Goal: Subscribe to service/newsletter

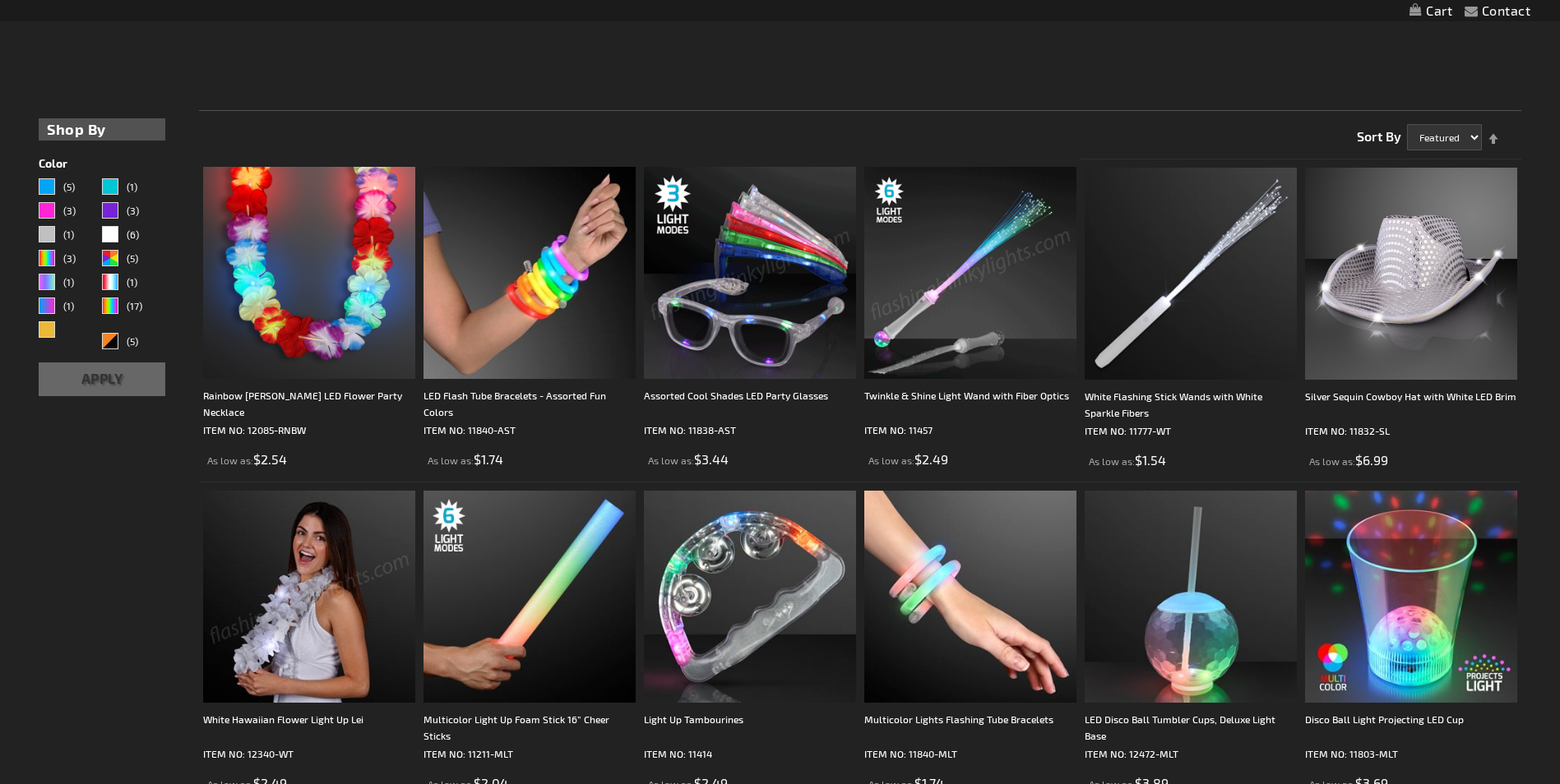
scroll to position [414, 0]
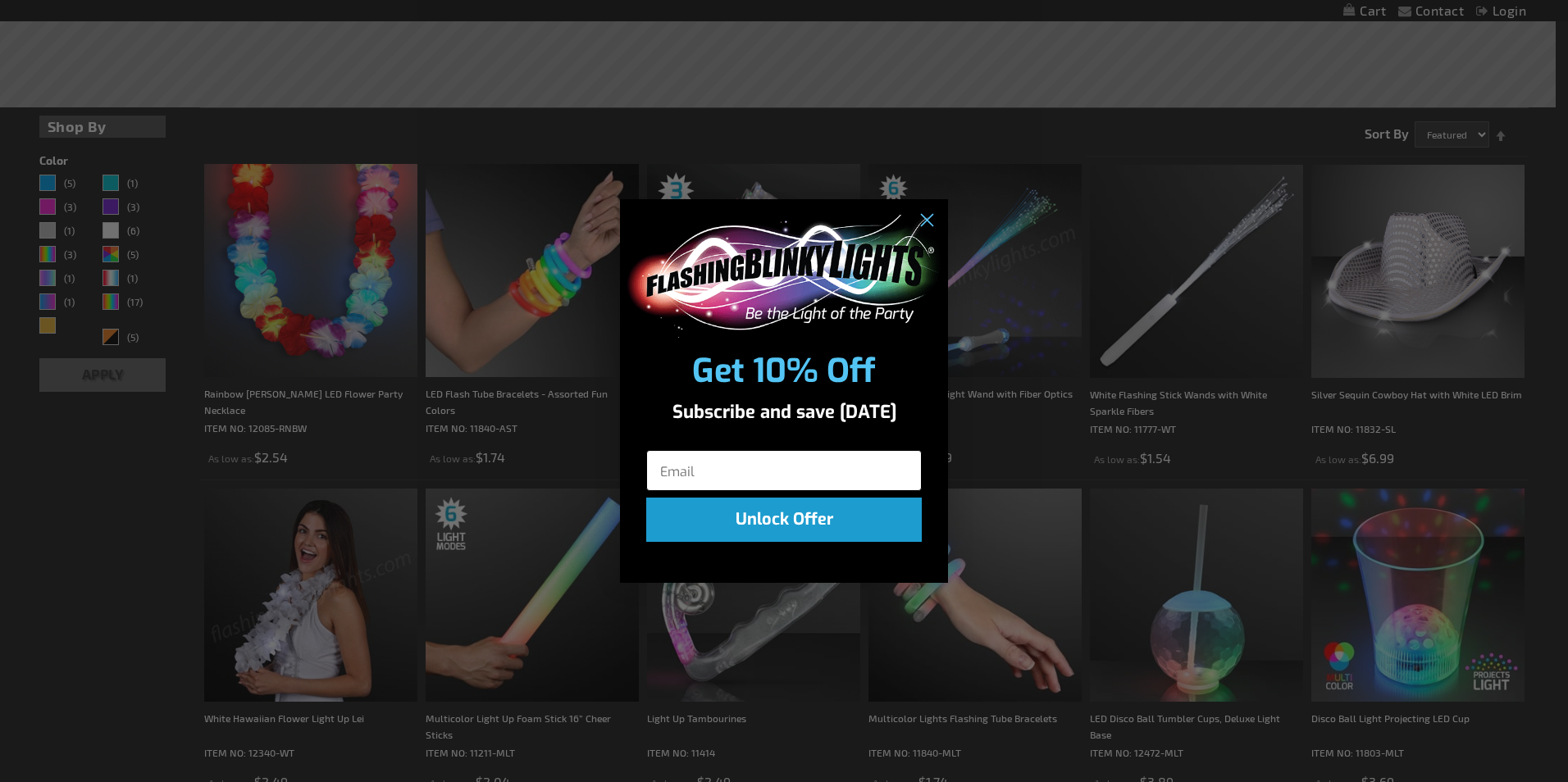
click at [693, 469] on input "Email" at bounding box center [784, 471] width 275 height 41
type input "[EMAIL_ADDRESS][DOMAIN_NAME]"
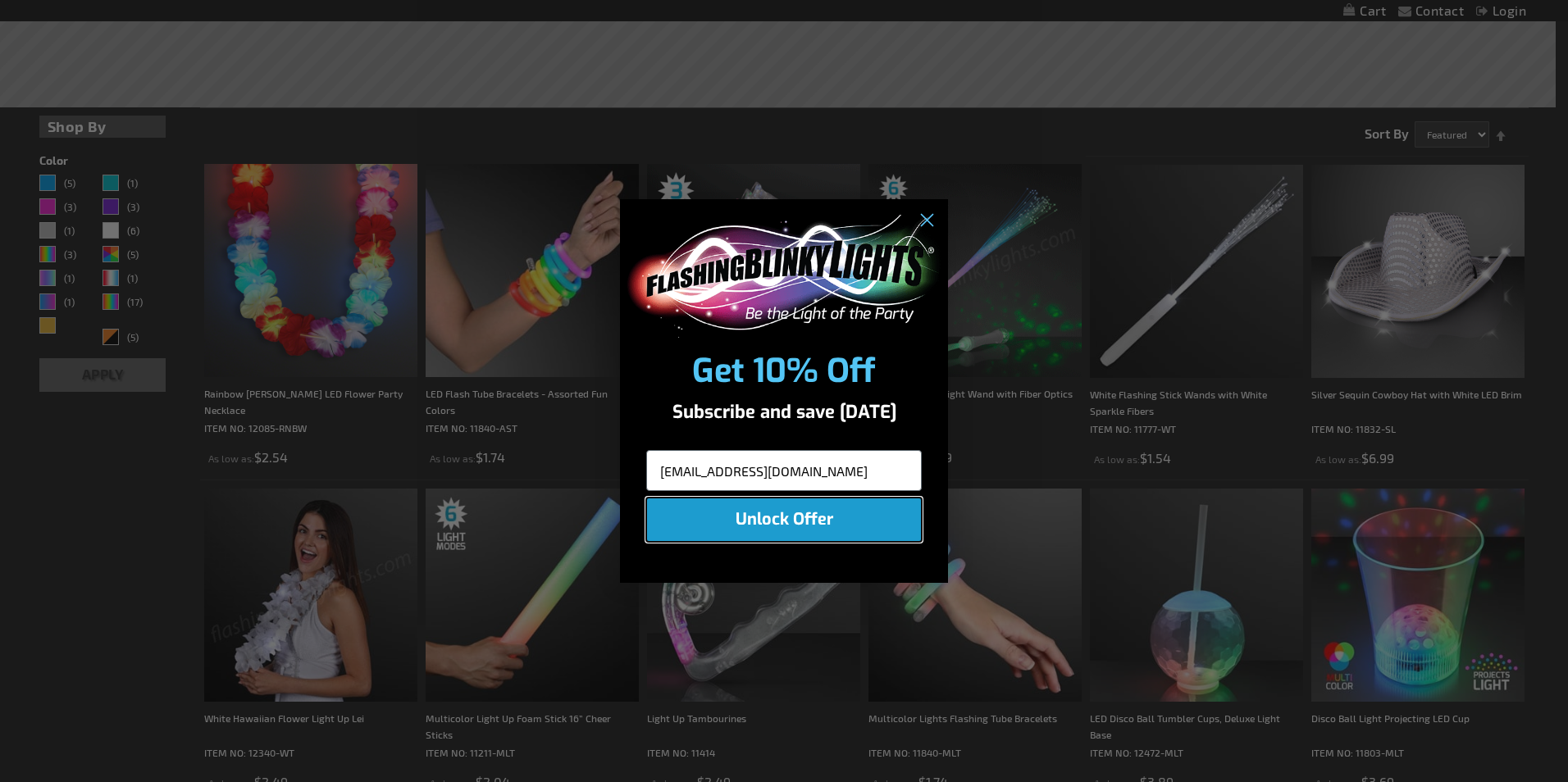
click at [782, 516] on button "Unlock Offer" at bounding box center [784, 519] width 275 height 44
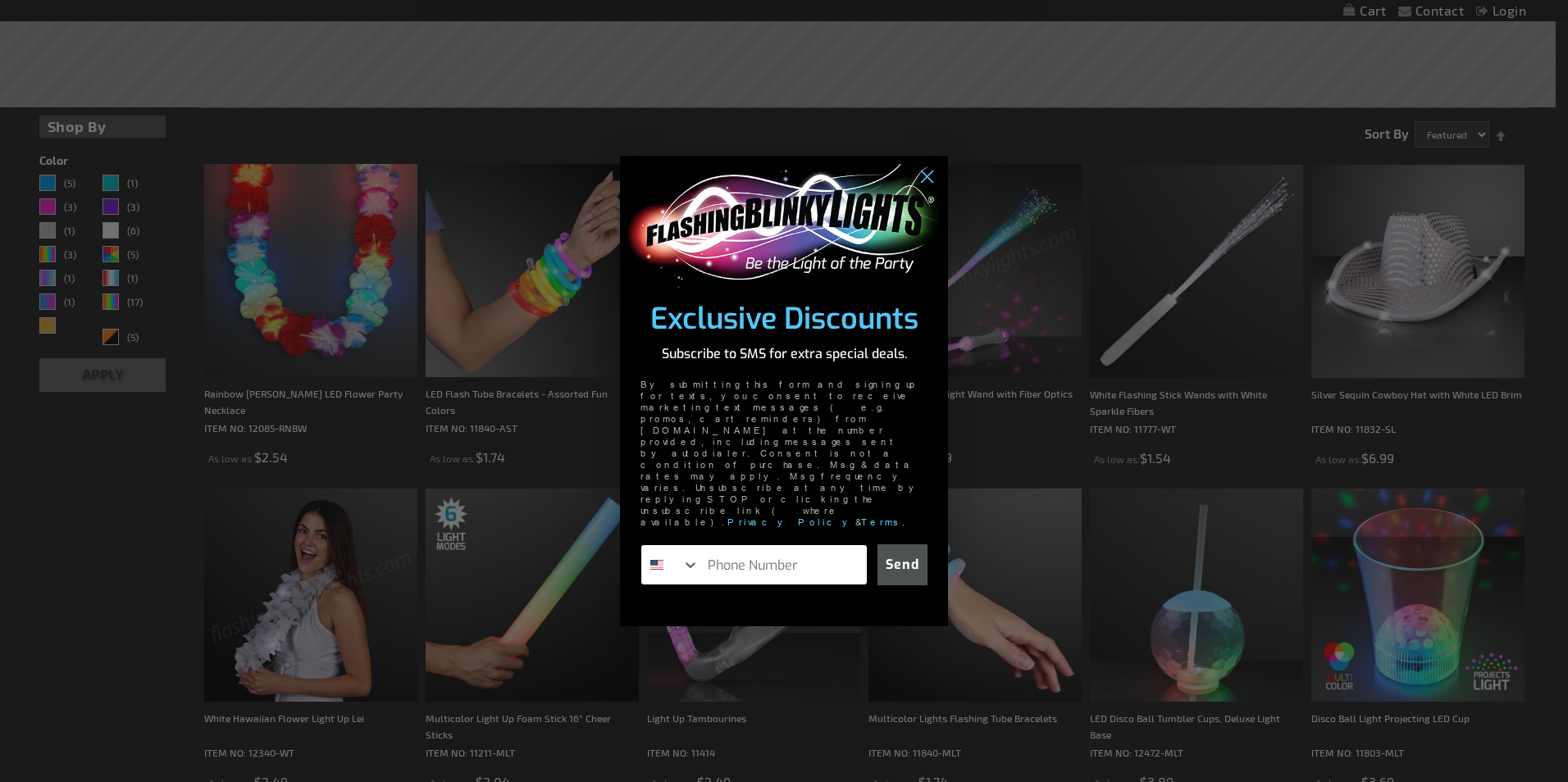
click at [719, 546] on input "Phone Number" at bounding box center [783, 565] width 168 height 40
type input "[PHONE_NUMBER]"
click at [911, 545] on button "Send" at bounding box center [902, 565] width 50 height 41
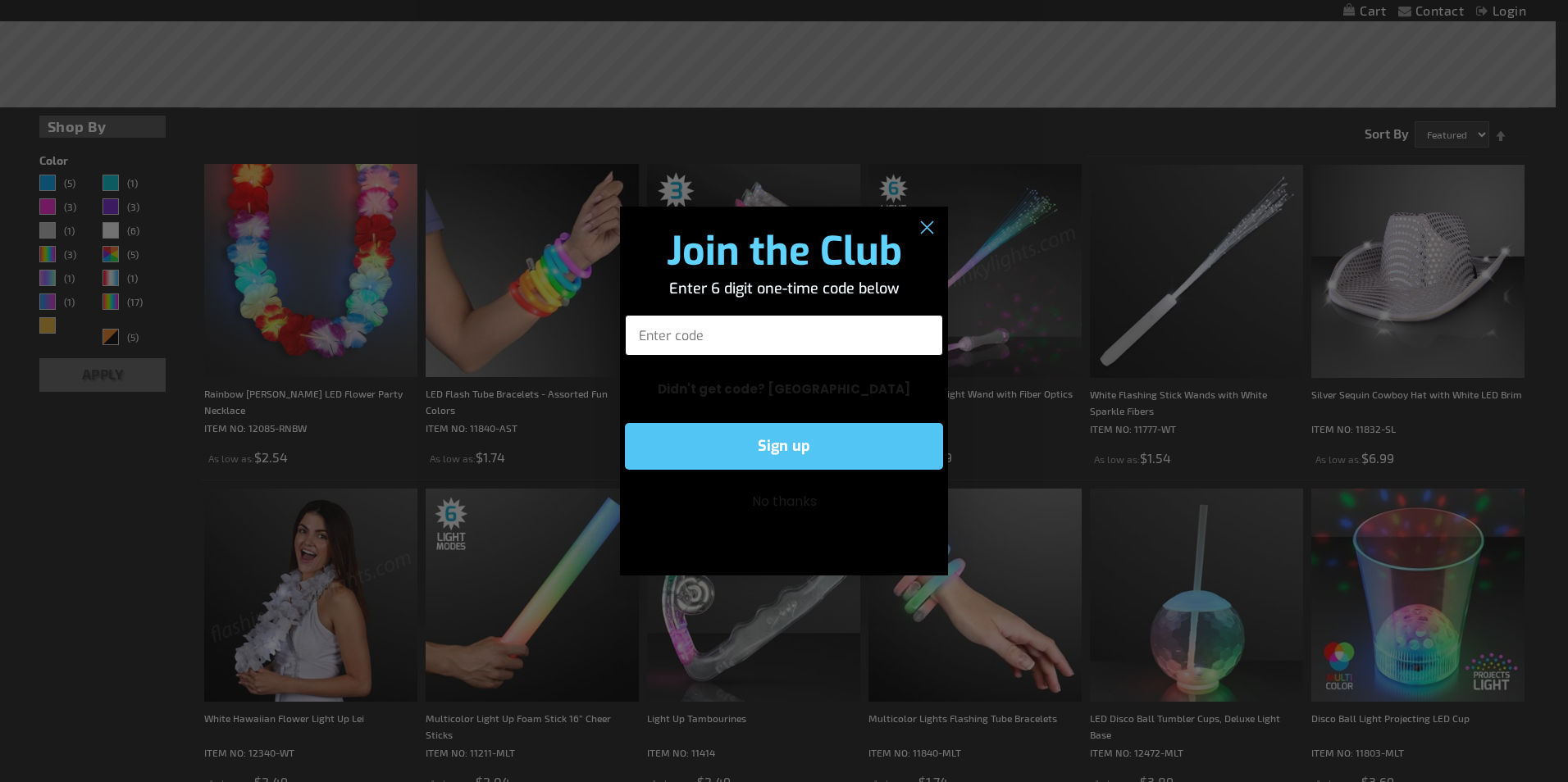
click at [679, 333] on input "Enter code" at bounding box center [784, 335] width 318 height 41
type input "854204"
click at [894, 440] on button "Sign up" at bounding box center [784, 447] width 318 height 47
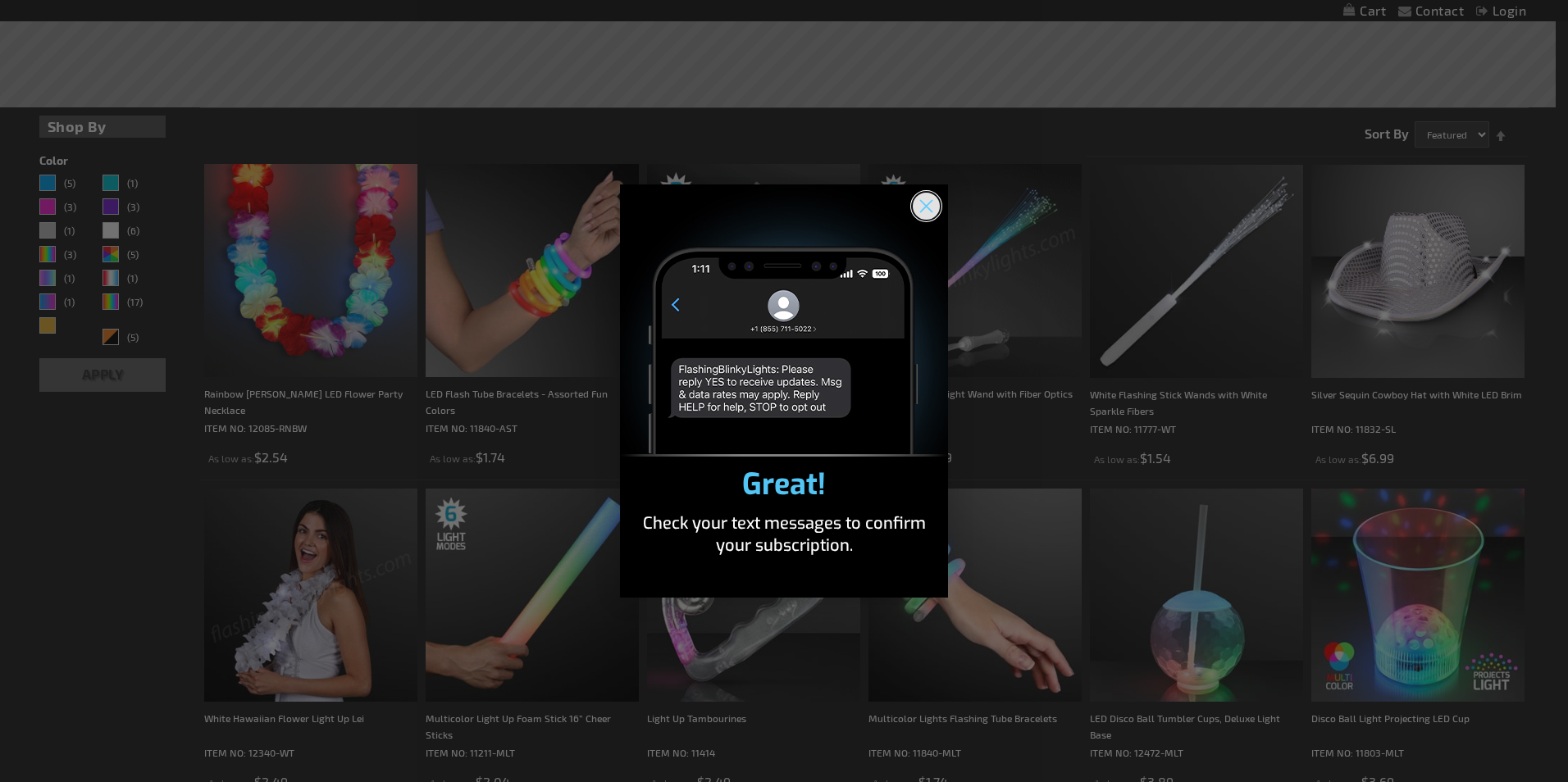
click at [924, 203] on icon "Close dialog" at bounding box center [926, 206] width 28 height 28
